Goal: Task Accomplishment & Management: Manage account settings

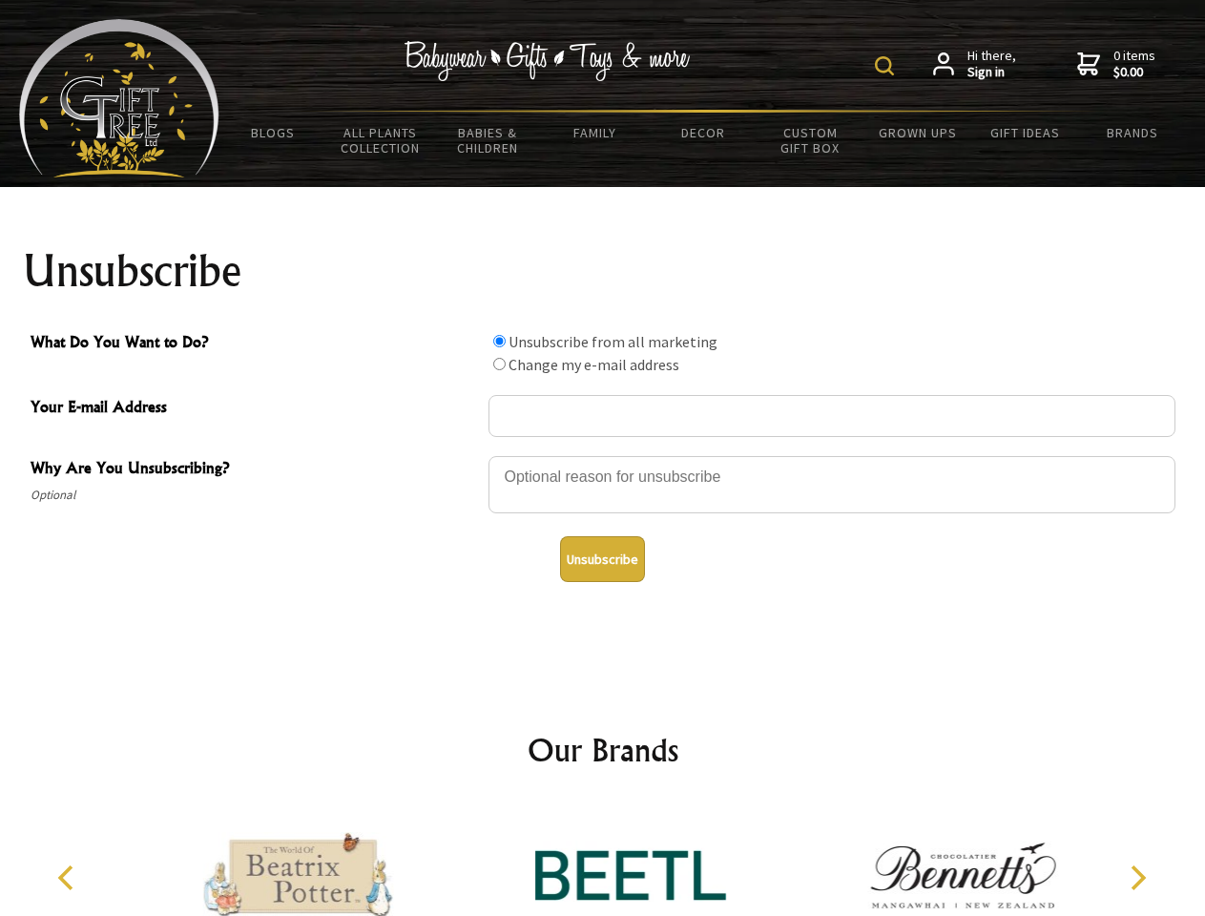
click at [887, 66] on img at bounding box center [884, 65] width 19 height 19
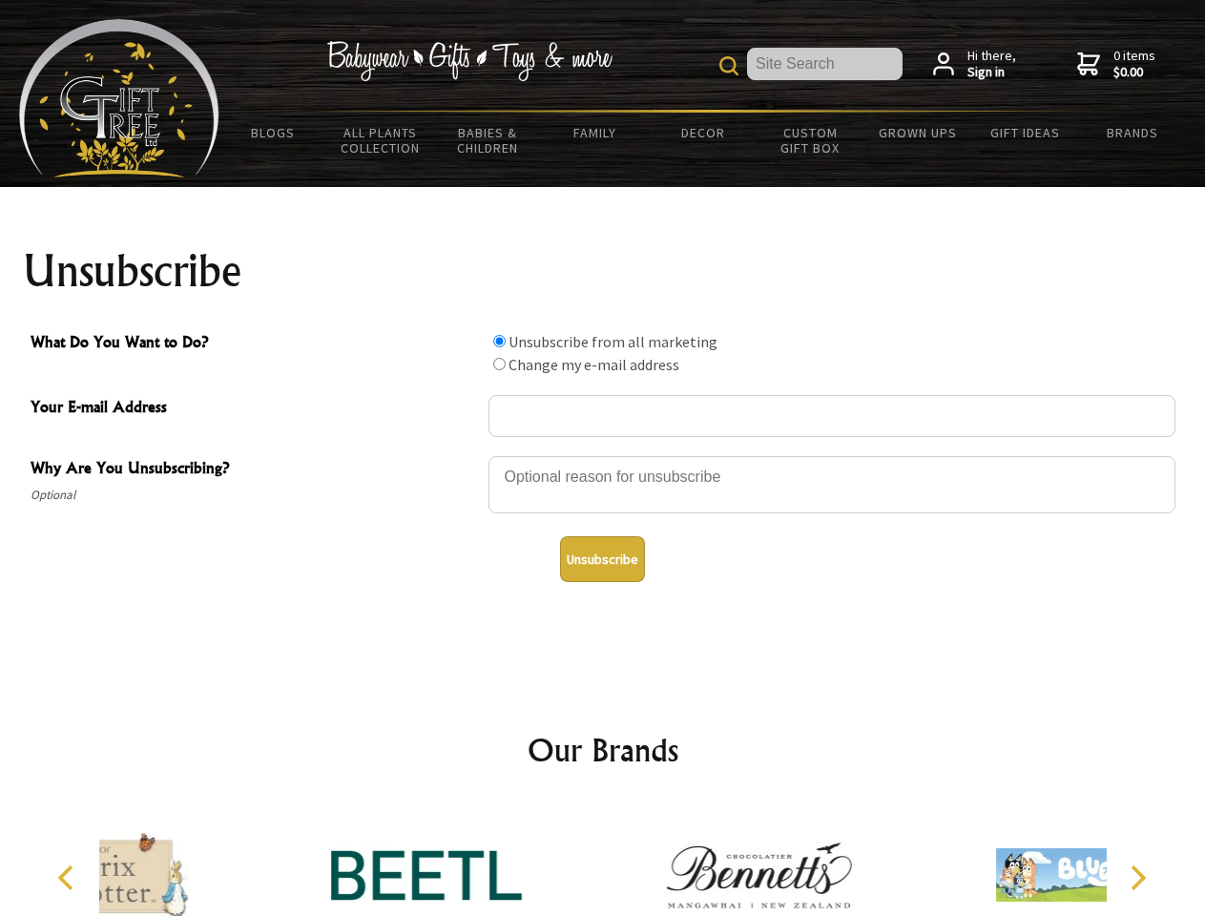
click at [603, 455] on div at bounding box center [832, 487] width 687 height 67
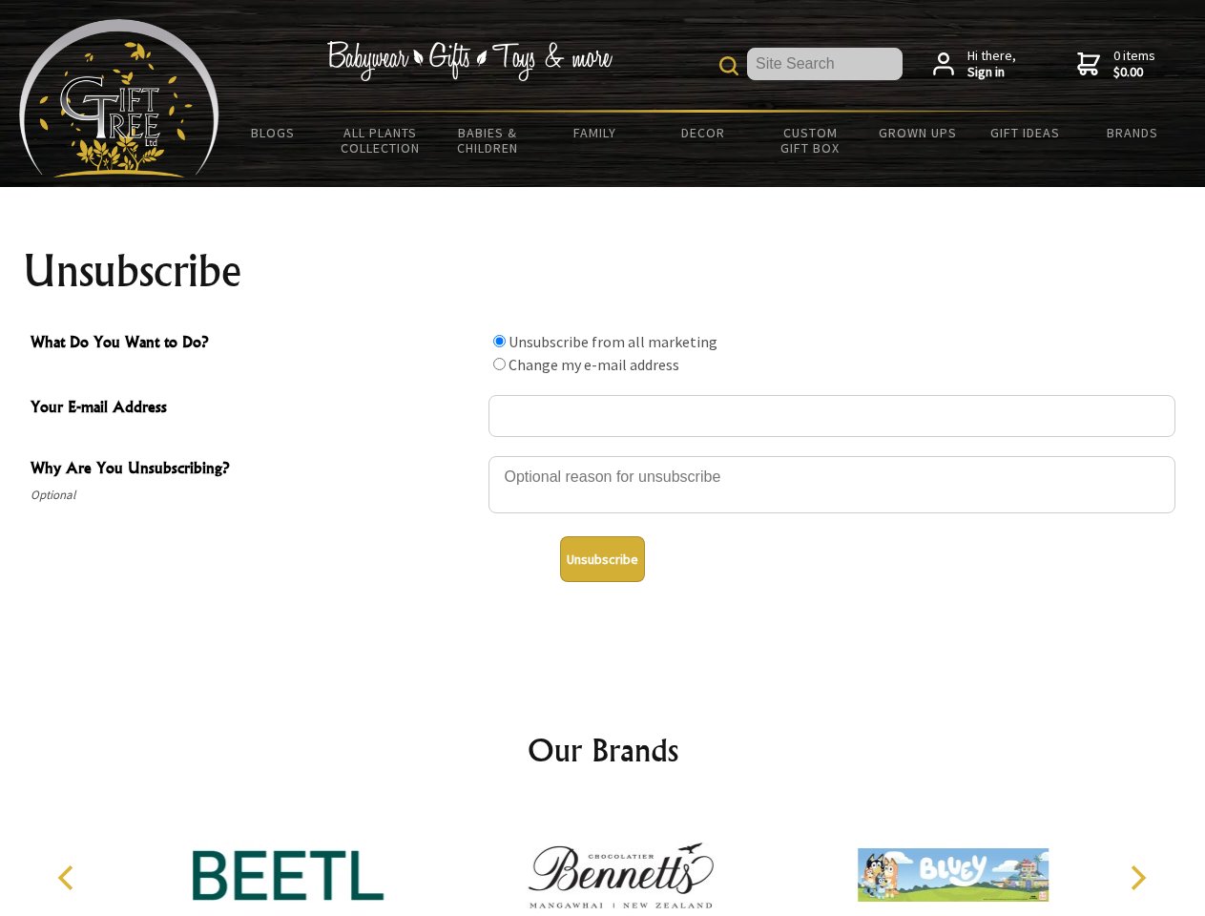
click at [499, 341] on input "What Do You Want to Do?" at bounding box center [499, 341] width 12 height 12
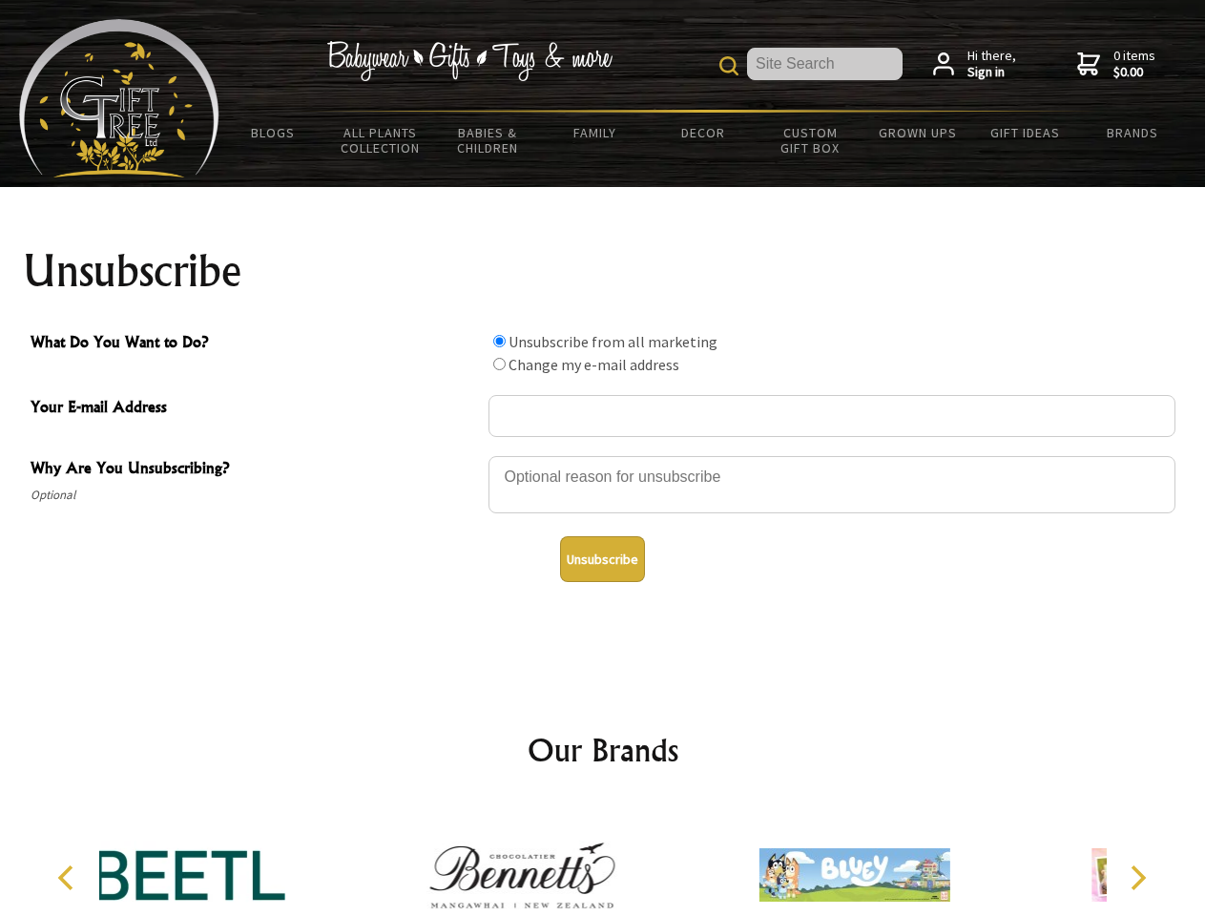
click at [499, 364] on input "What Do You Want to Do?" at bounding box center [499, 364] width 12 height 12
radio input "true"
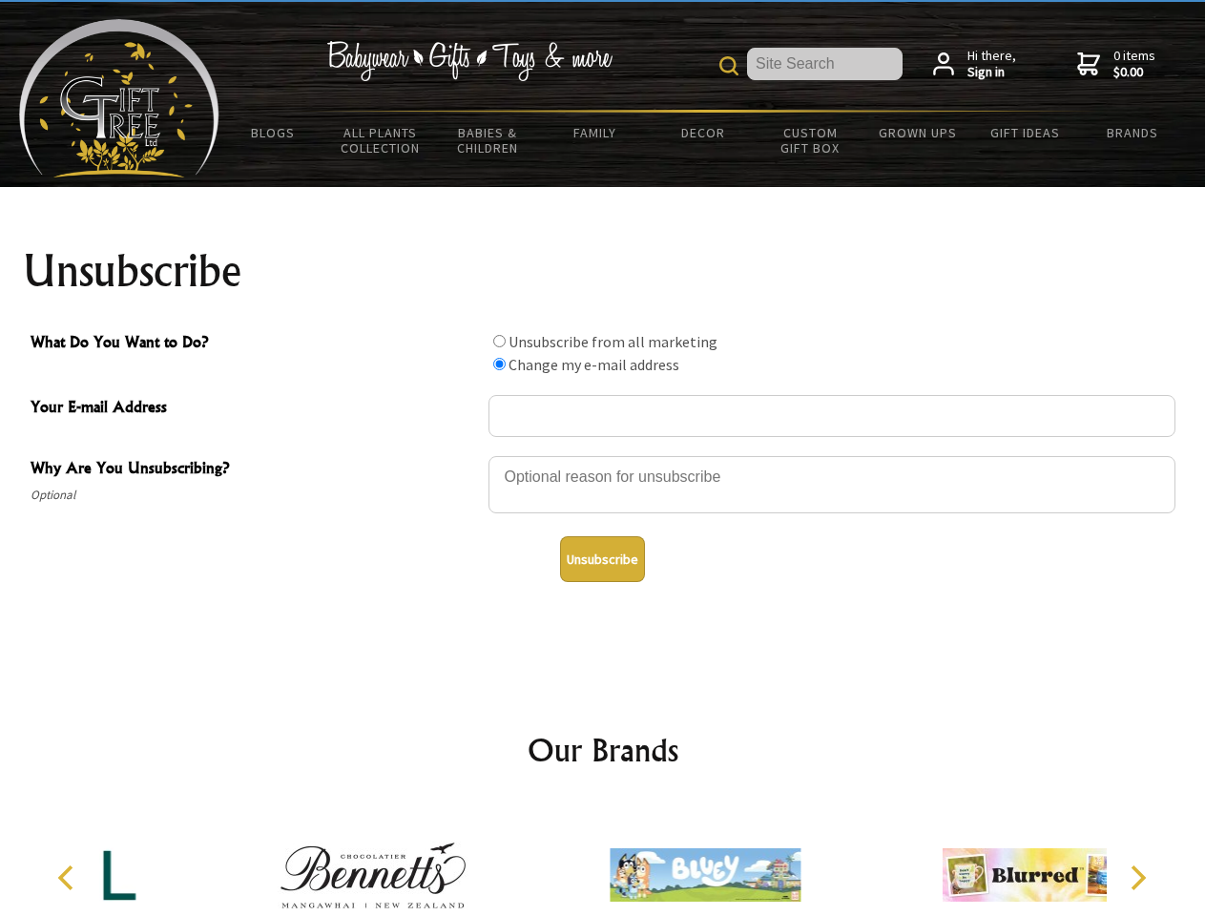
click at [602, 559] on button "Unsubscribe" at bounding box center [602, 559] width 85 height 46
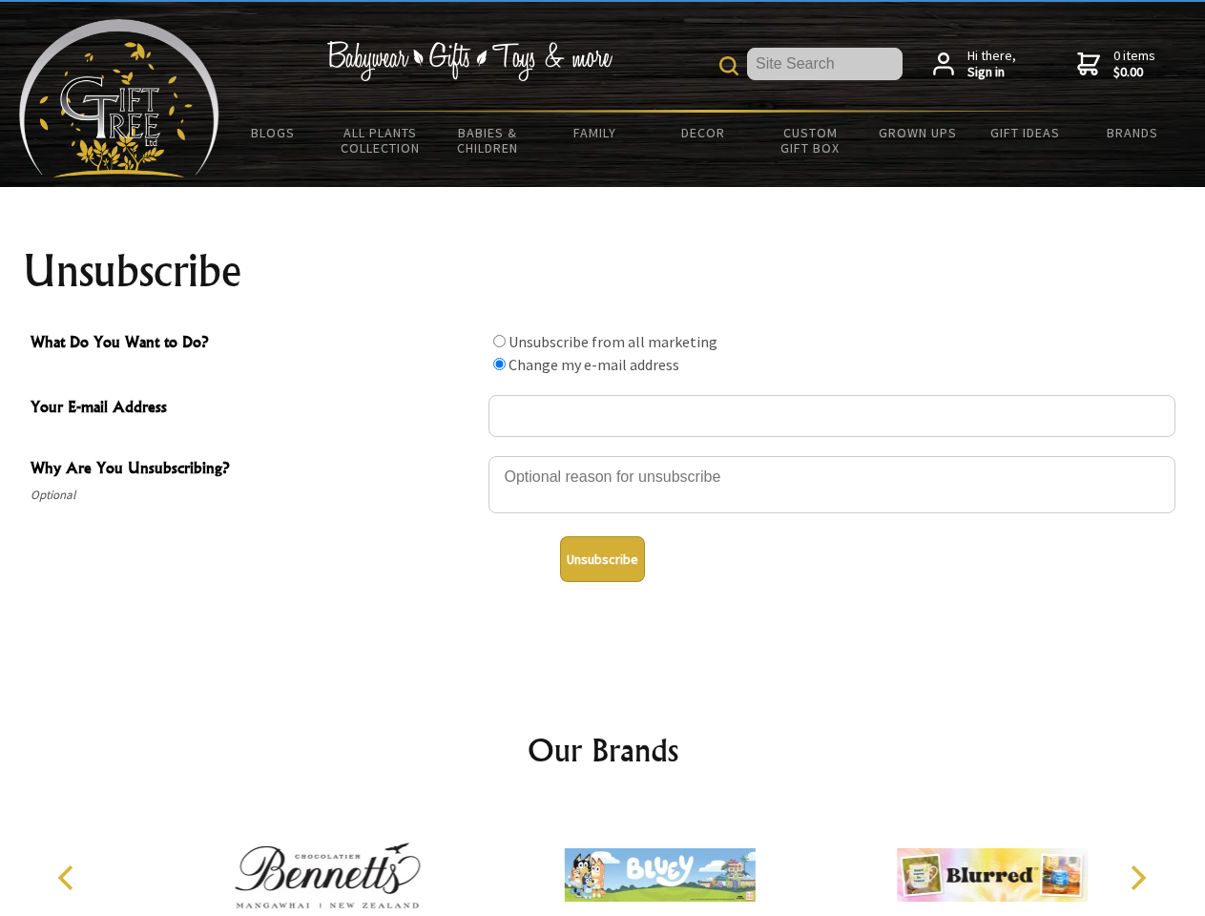
click at [603, 860] on img at bounding box center [660, 874] width 191 height 143
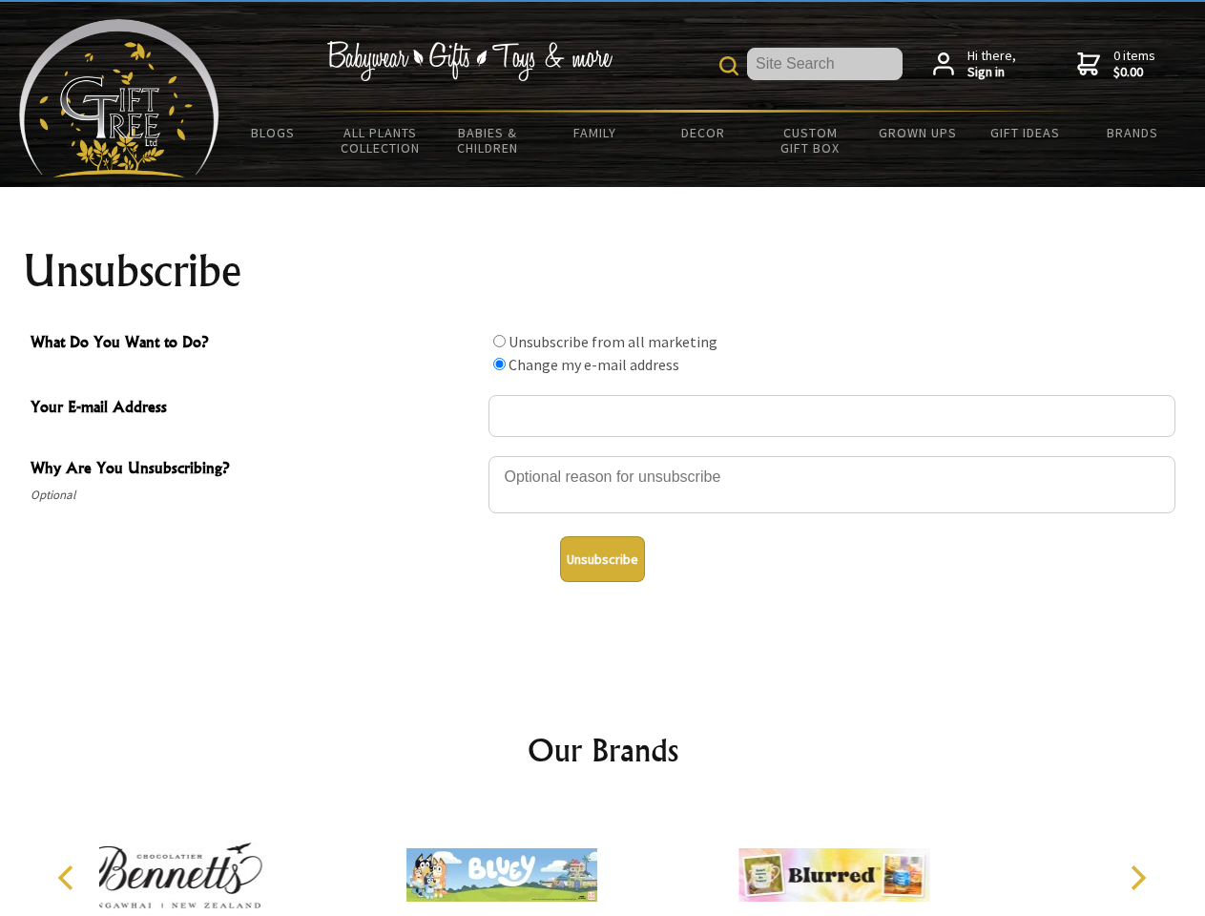
click at [69, 878] on icon "Previous" at bounding box center [67, 877] width 25 height 25
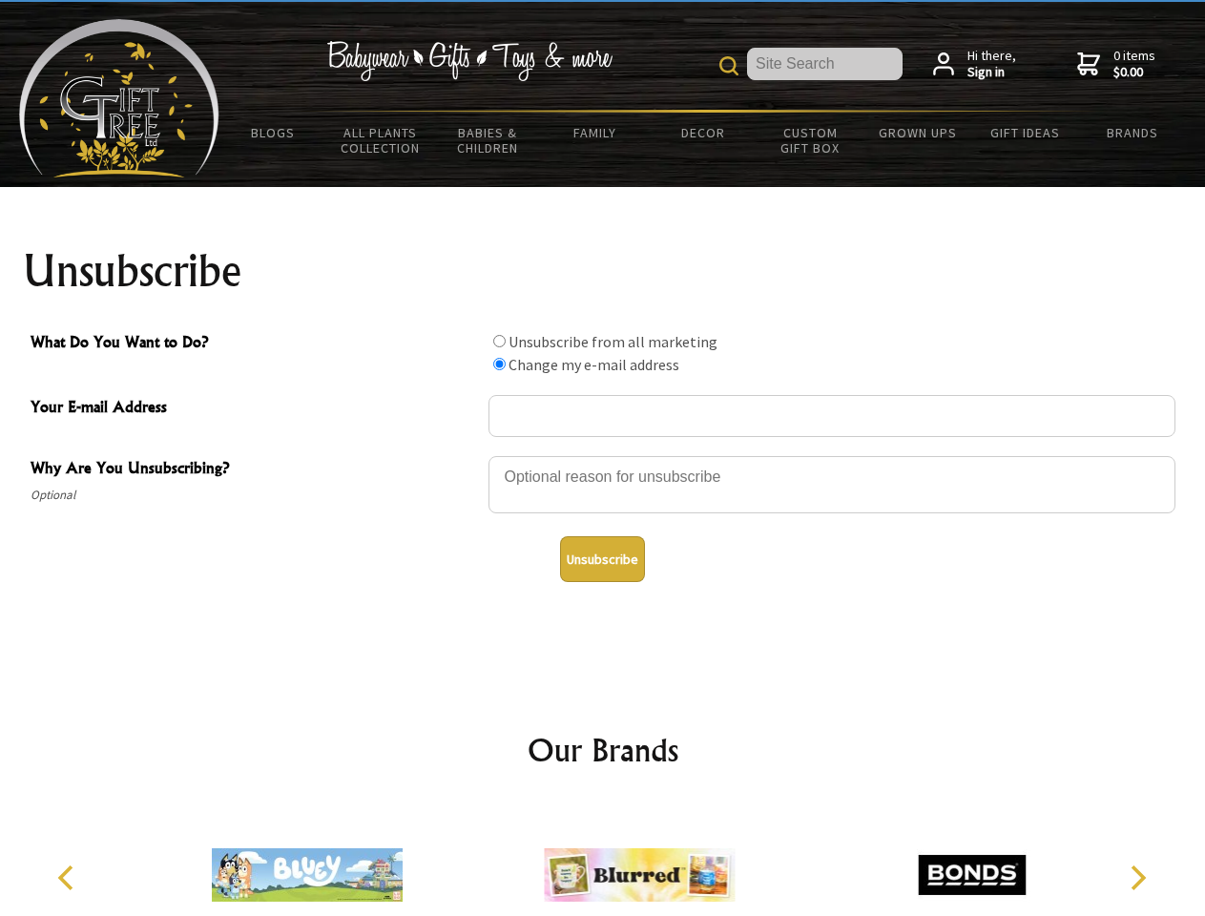
click at [1137, 878] on icon "Next" at bounding box center [1136, 877] width 25 height 25
